Goal: Use online tool/utility: Use online tool/utility

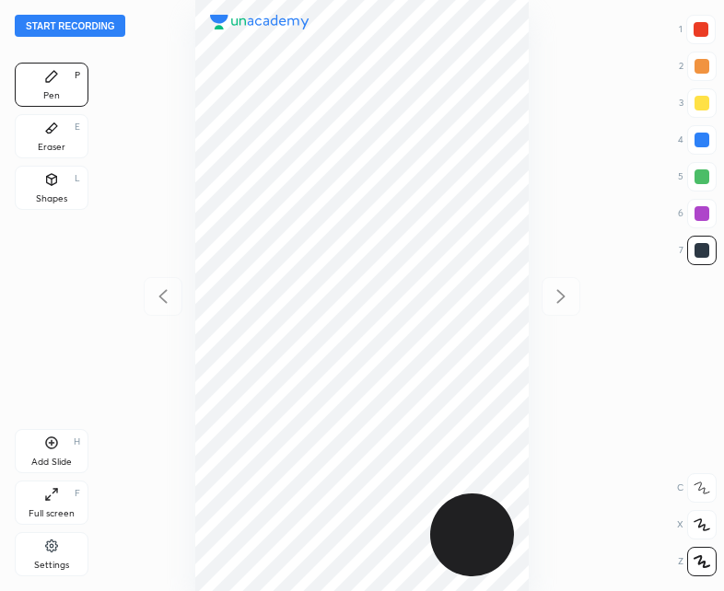
scroll to position [591, 429]
click at [62, 19] on button "Start recording" at bounding box center [70, 26] width 111 height 22
click at [702, 31] on div at bounding box center [701, 29] width 15 height 15
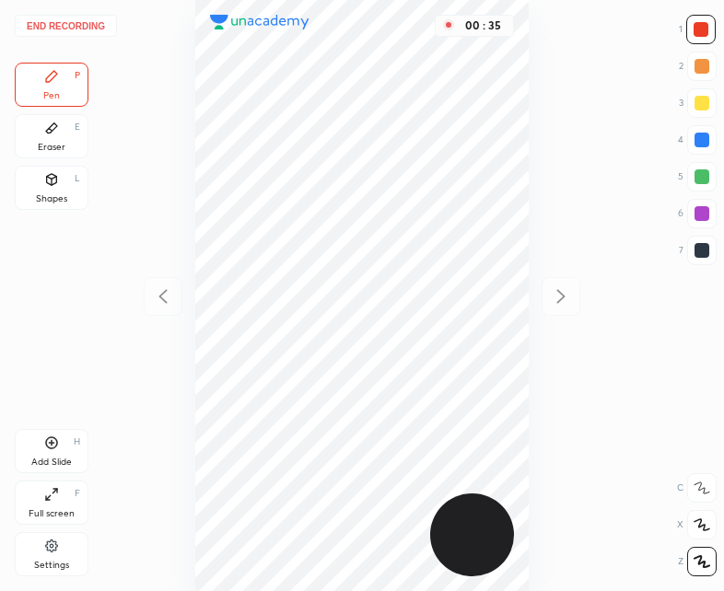
click at [58, 188] on div "Shapes L" at bounding box center [52, 188] width 74 height 44
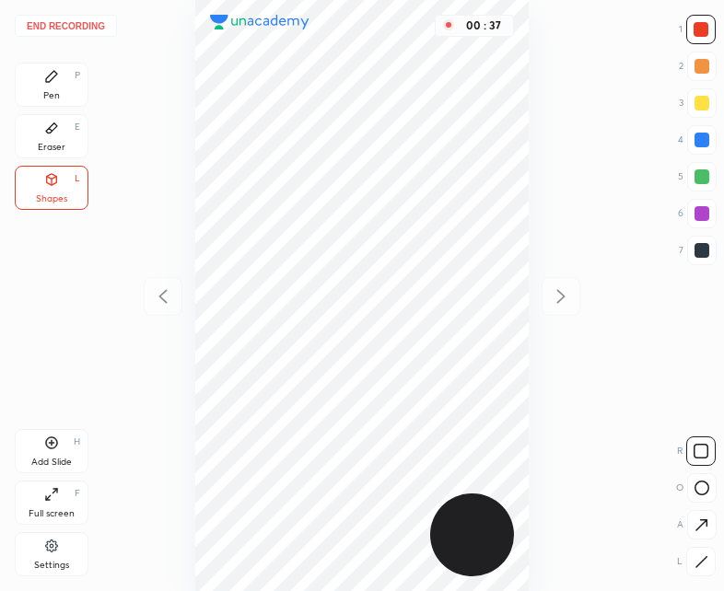
click at [57, 95] on div "Pen" at bounding box center [51, 95] width 17 height 9
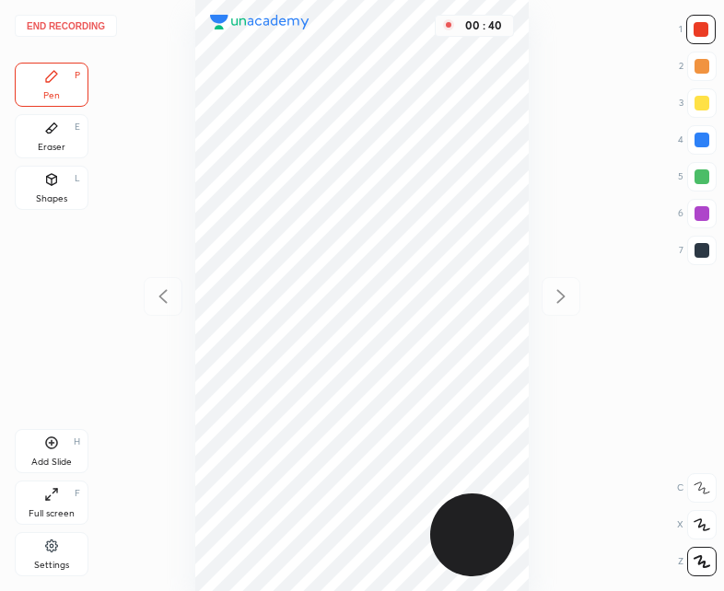
click at [703, 259] on div at bounding box center [701, 250] width 29 height 29
click at [60, 451] on div "Add Slide H" at bounding box center [52, 451] width 74 height 44
click at [168, 291] on icon at bounding box center [163, 297] width 22 height 22
click at [571, 303] on icon at bounding box center [561, 297] width 22 height 22
click at [164, 298] on icon at bounding box center [163, 297] width 22 height 22
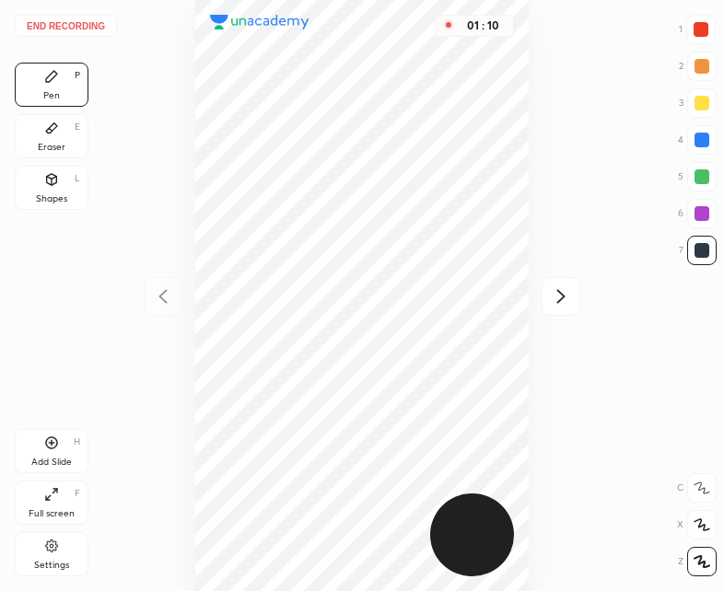
click at [567, 297] on icon at bounding box center [561, 297] width 22 height 22
click at [170, 288] on icon at bounding box center [163, 297] width 22 height 22
click at [574, 298] on div at bounding box center [561, 296] width 39 height 39
click at [158, 299] on icon at bounding box center [163, 297] width 22 height 22
click at [572, 302] on div at bounding box center [561, 296] width 39 height 39
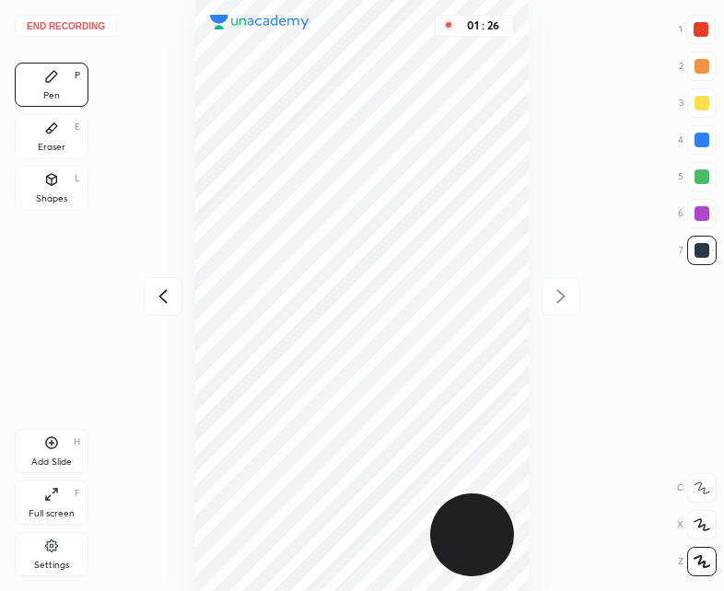
click at [167, 295] on icon at bounding box center [163, 297] width 22 height 22
click at [564, 291] on icon at bounding box center [561, 297] width 22 height 22
click at [59, 123] on div "Eraser E" at bounding box center [52, 136] width 74 height 44
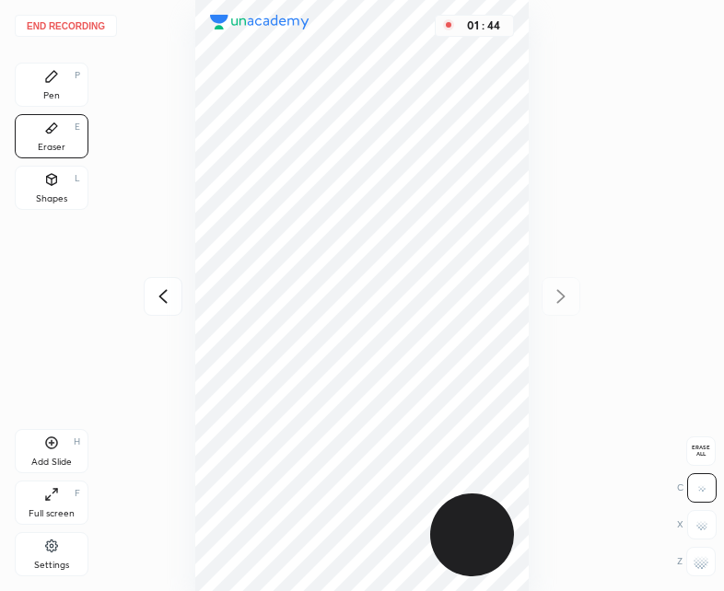
click at [53, 76] on icon at bounding box center [51, 76] width 11 height 11
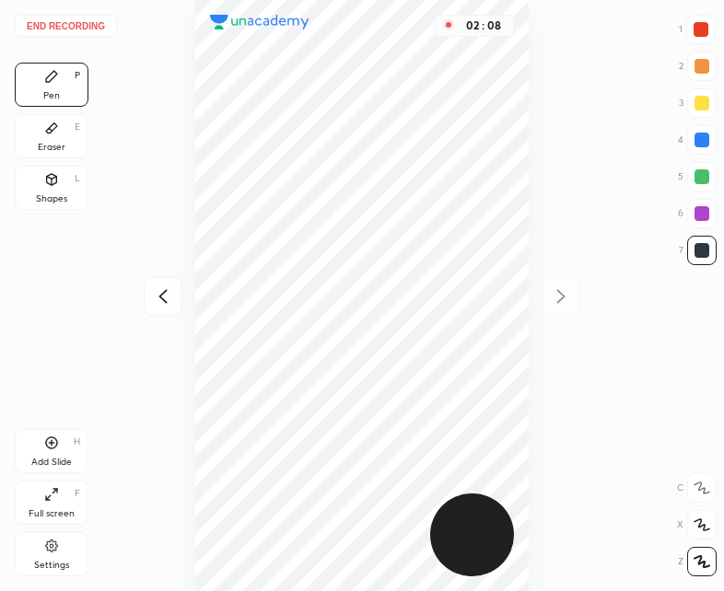
click at [158, 299] on icon at bounding box center [163, 297] width 22 height 22
click at [151, 297] on div "02 : 09" at bounding box center [361, 295] width 429 height 591
click at [560, 292] on icon at bounding box center [560, 297] width 8 height 14
click at [164, 294] on icon at bounding box center [163, 297] width 22 height 22
click at [572, 294] on div at bounding box center [561, 296] width 39 height 39
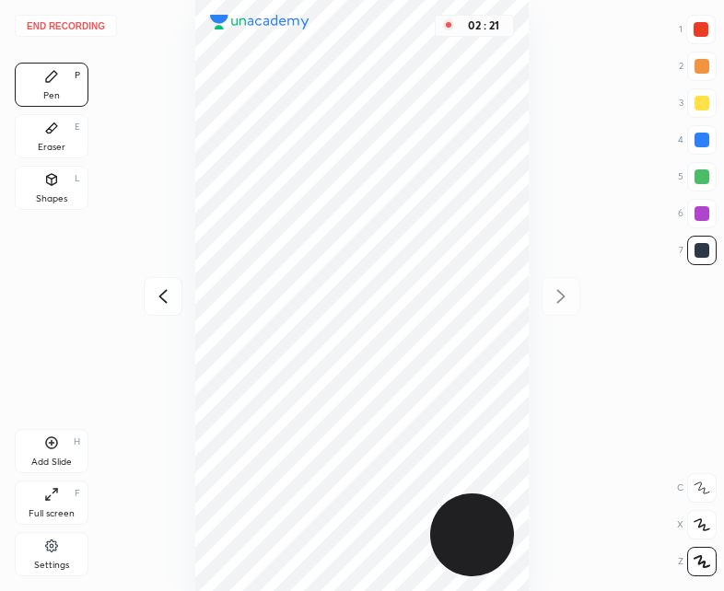
click at [75, 28] on button "End recording" at bounding box center [66, 26] width 102 height 22
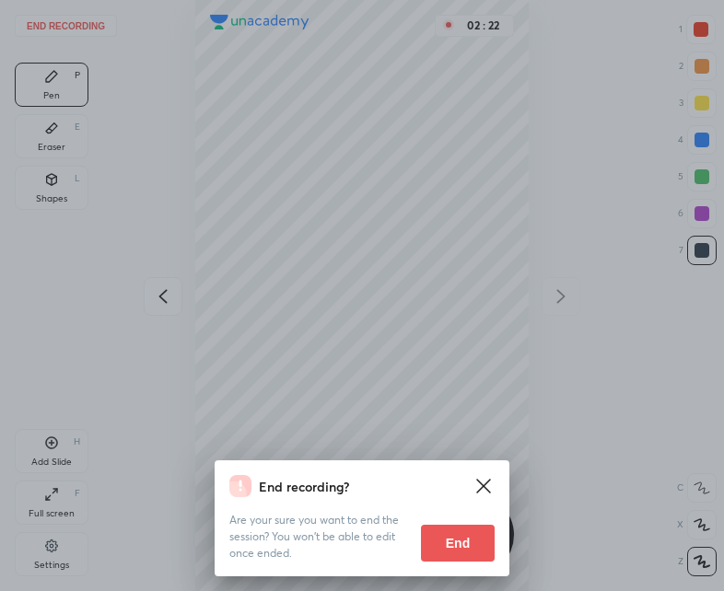
click at [474, 555] on button "End" at bounding box center [458, 543] width 74 height 37
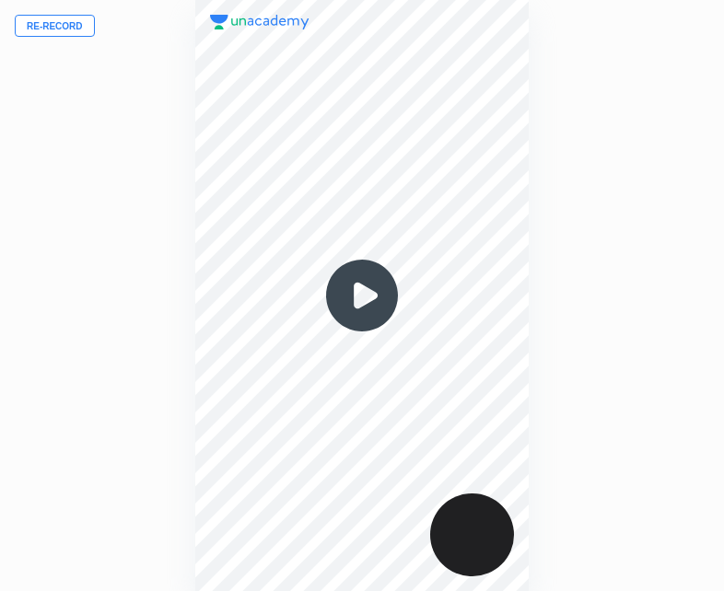
click at [359, 298] on img at bounding box center [362, 296] width 88 height 88
